Goal: Information Seeking & Learning: Compare options

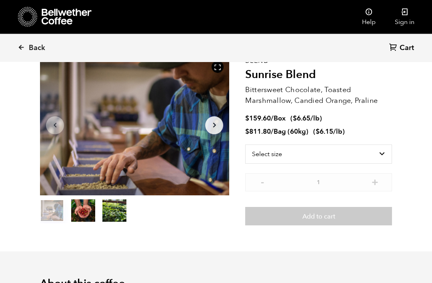
scroll to position [46, 0]
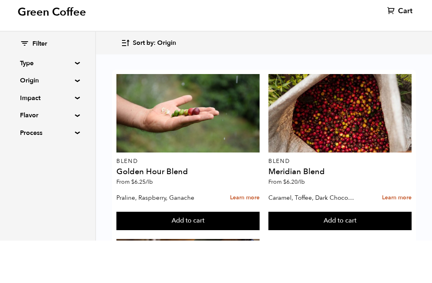
scroll to position [42, 0]
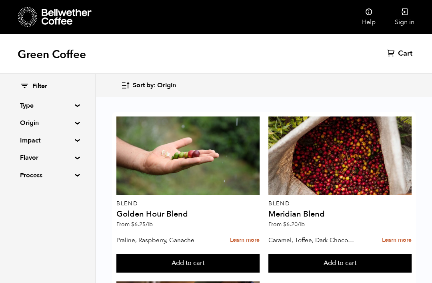
click at [354, 133] on div at bounding box center [339, 155] width 143 height 78
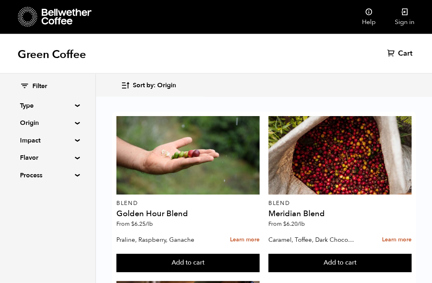
scroll to position [0, 0]
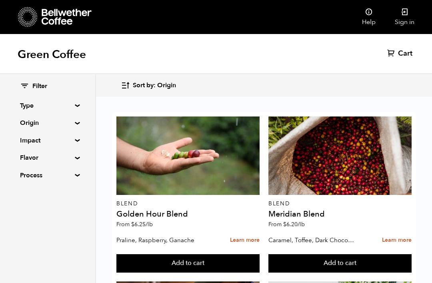
click at [75, 121] on summary "Origin" at bounding box center [47, 123] width 55 height 10
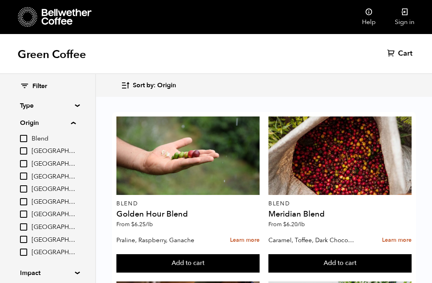
click at [27, 199] on input "[GEOGRAPHIC_DATA]" at bounding box center [23, 201] width 7 height 7
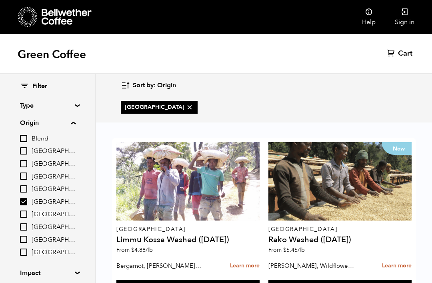
scroll to position [143, 0]
click at [27, 198] on input "[GEOGRAPHIC_DATA]" at bounding box center [23, 201] width 7 height 7
checkbox input "false"
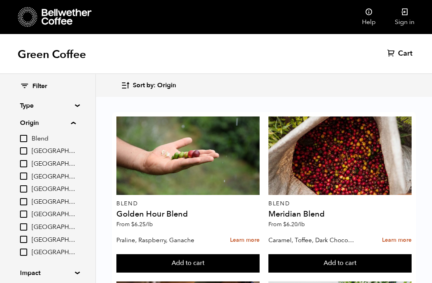
click at [214, 163] on div at bounding box center [187, 155] width 143 height 78
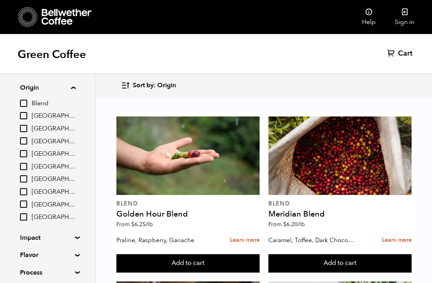
scroll to position [35, 0]
click at [79, 83] on div "Filter Type Blend Single Origin Decaf Seasonal Year Round Origin Blend Brazil B…" at bounding box center [47, 162] width 95 height 246
click at [88, 229] on div "Filter Type Blend Single Origin Decaf Seasonal Year Round Origin Blend Brazil B…" at bounding box center [47, 162] width 95 height 246
click at [75, 236] on summary "Impact" at bounding box center [47, 238] width 55 height 10
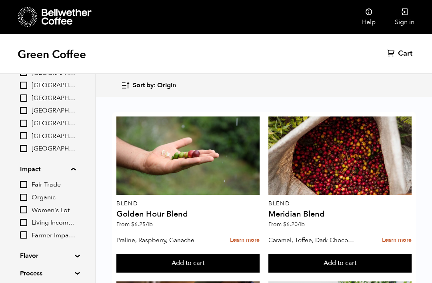
scroll to position [103, 0]
click at [24, 221] on input "Living Income Pricing" at bounding box center [23, 222] width 7 height 7
checkbox input "true"
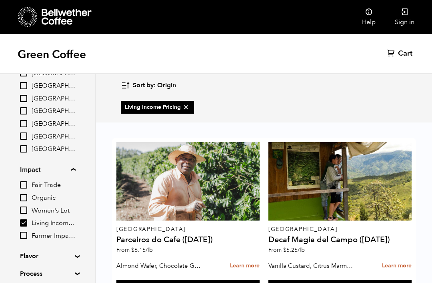
click at [27, 206] on input "Women's Lot" at bounding box center [23, 209] width 7 height 7
checkbox input "true"
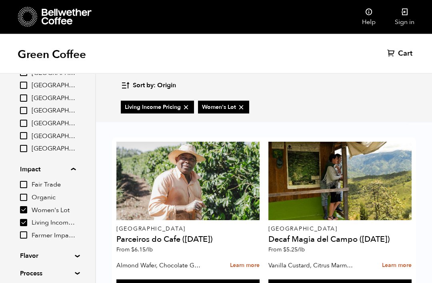
scroll to position [128, 0]
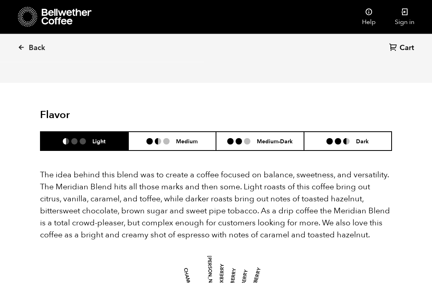
scroll to position [428, 0]
click at [184, 132] on li "Medium" at bounding box center [172, 141] width 88 height 19
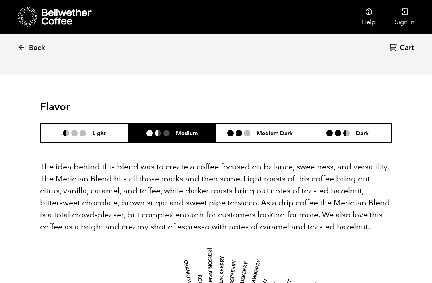
scroll to position [437, 0]
click at [351, 123] on li "Dark" at bounding box center [348, 132] width 88 height 19
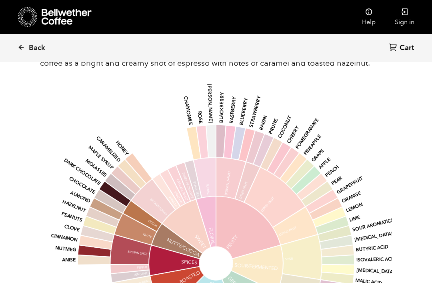
scroll to position [557, 0]
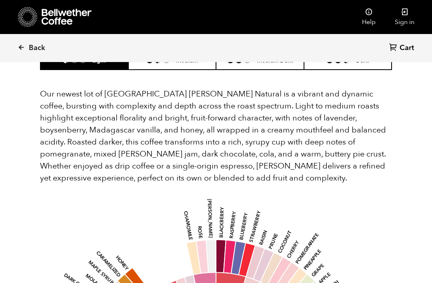
scroll to position [759, 0]
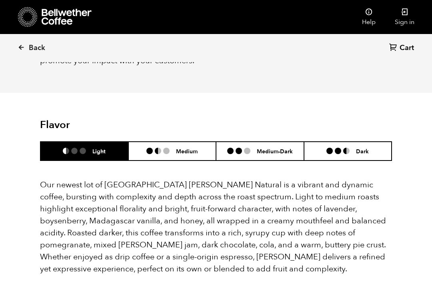
click at [178, 142] on li "Medium" at bounding box center [172, 151] width 88 height 19
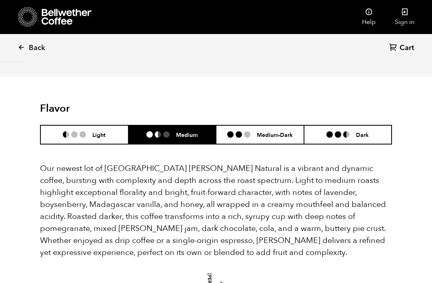
scroll to position [687, 0]
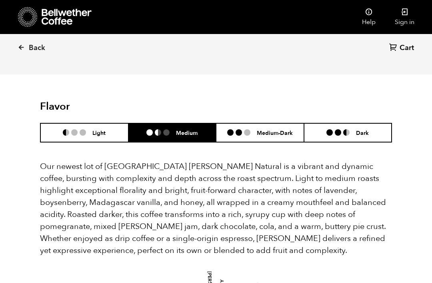
click at [98, 129] on h6 "Light" at bounding box center [98, 132] width 13 height 7
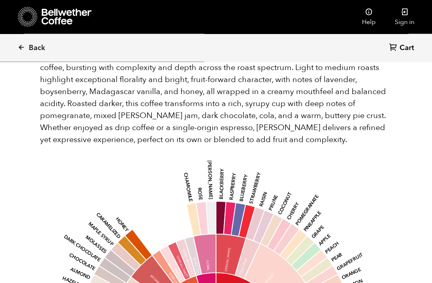
scroll to position [797, 0]
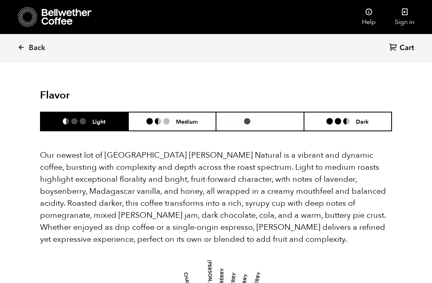
click at [277, 118] on h6 "Medium-Dark" at bounding box center [275, 121] width 36 height 7
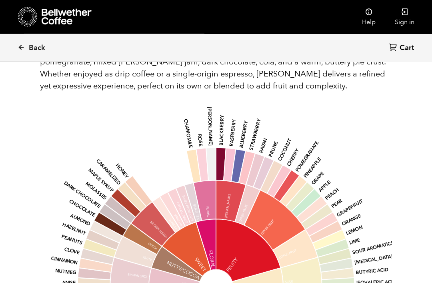
scroll to position [852, 0]
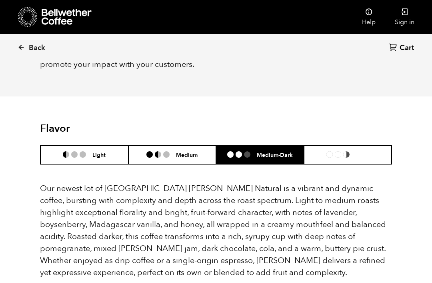
click at [352, 151] on ul at bounding box center [341, 154] width 30 height 6
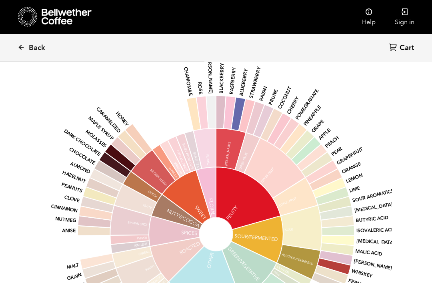
scroll to position [902, 0]
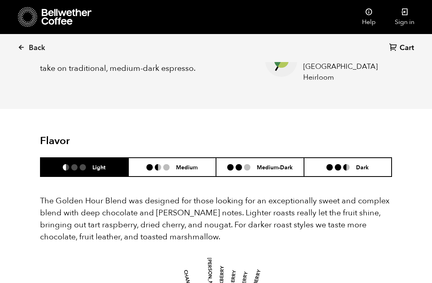
scroll to position [398, 0]
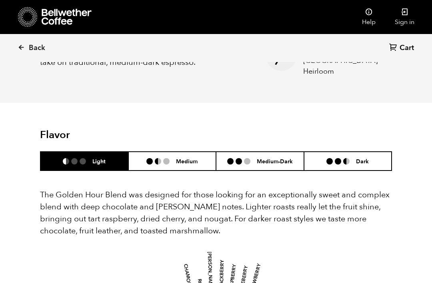
click at [184, 160] on li "Medium" at bounding box center [172, 161] width 88 height 19
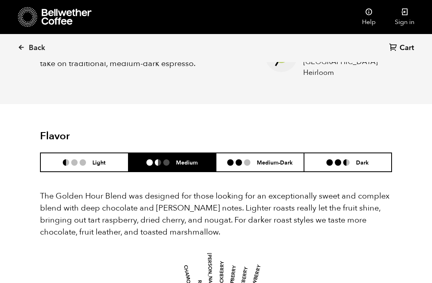
scroll to position [396, 0]
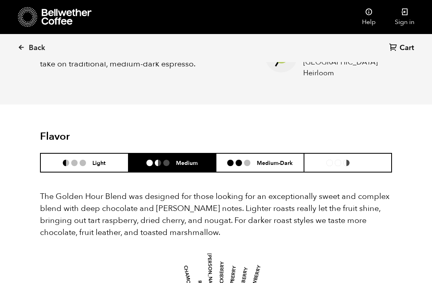
click at [359, 159] on h6 "Dark" at bounding box center [362, 162] width 13 height 7
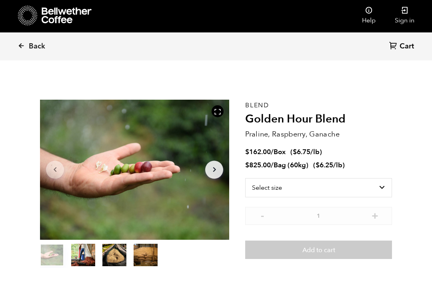
scroll to position [67, 0]
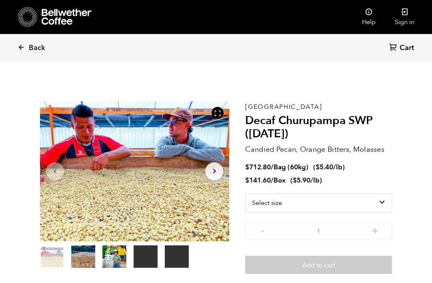
scroll to position [348, 342]
